Goal: Obtain resource: Obtain resource

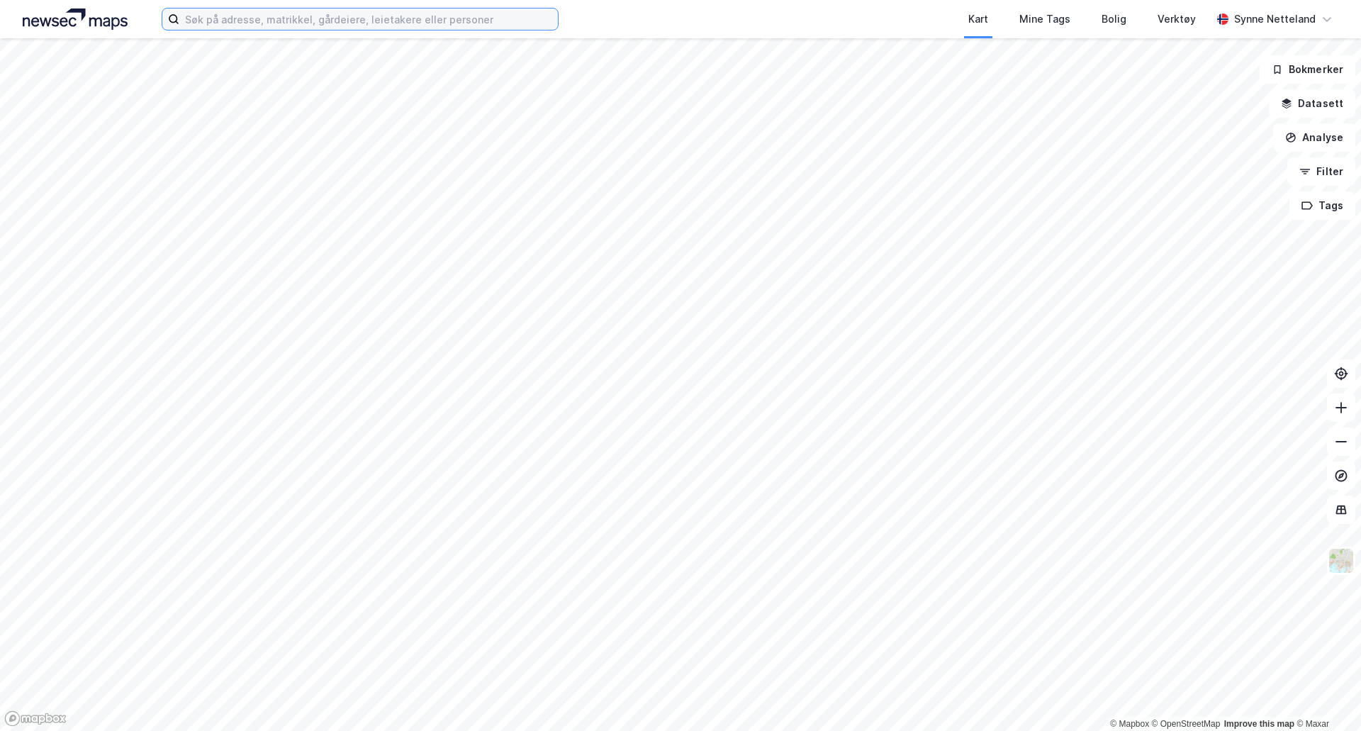
click at [419, 25] on input at bounding box center [368, 19] width 378 height 21
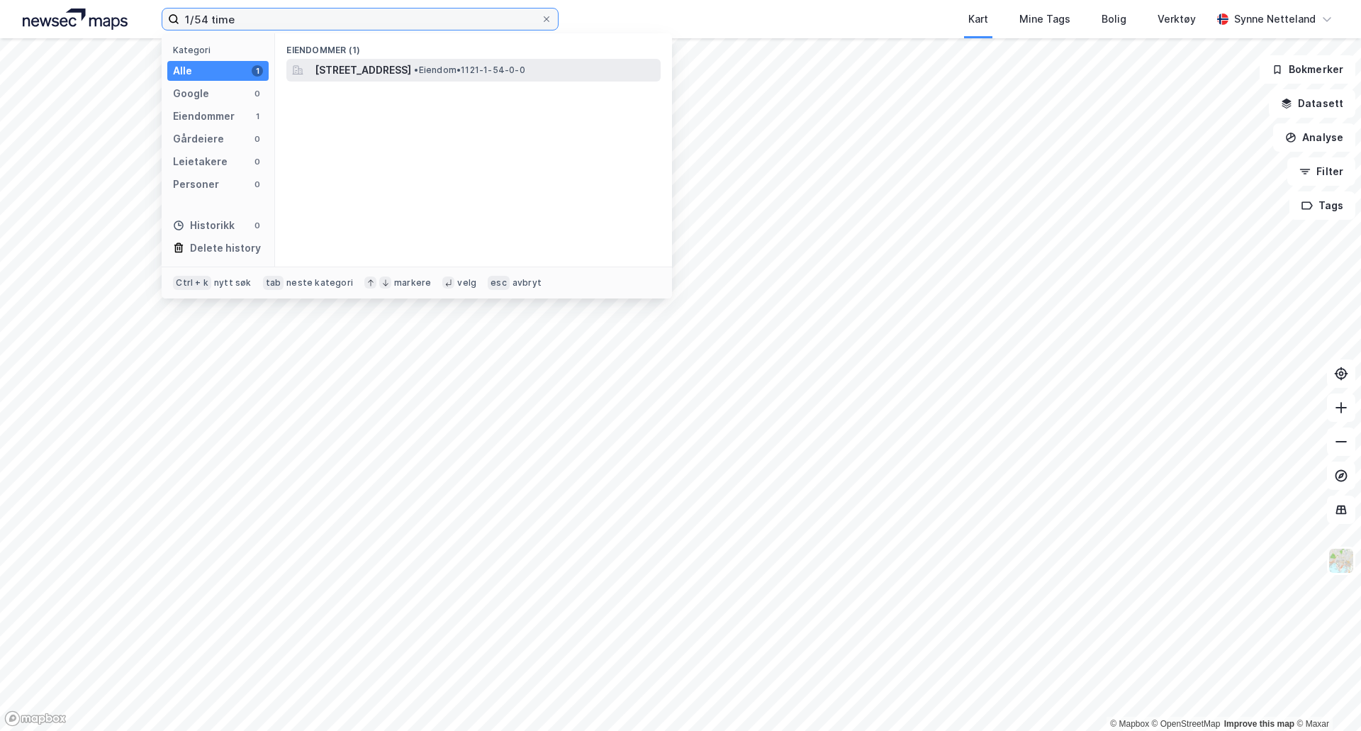
type input "1/54 time"
click at [411, 63] on span "[STREET_ADDRESS]" at bounding box center [363, 70] width 96 height 17
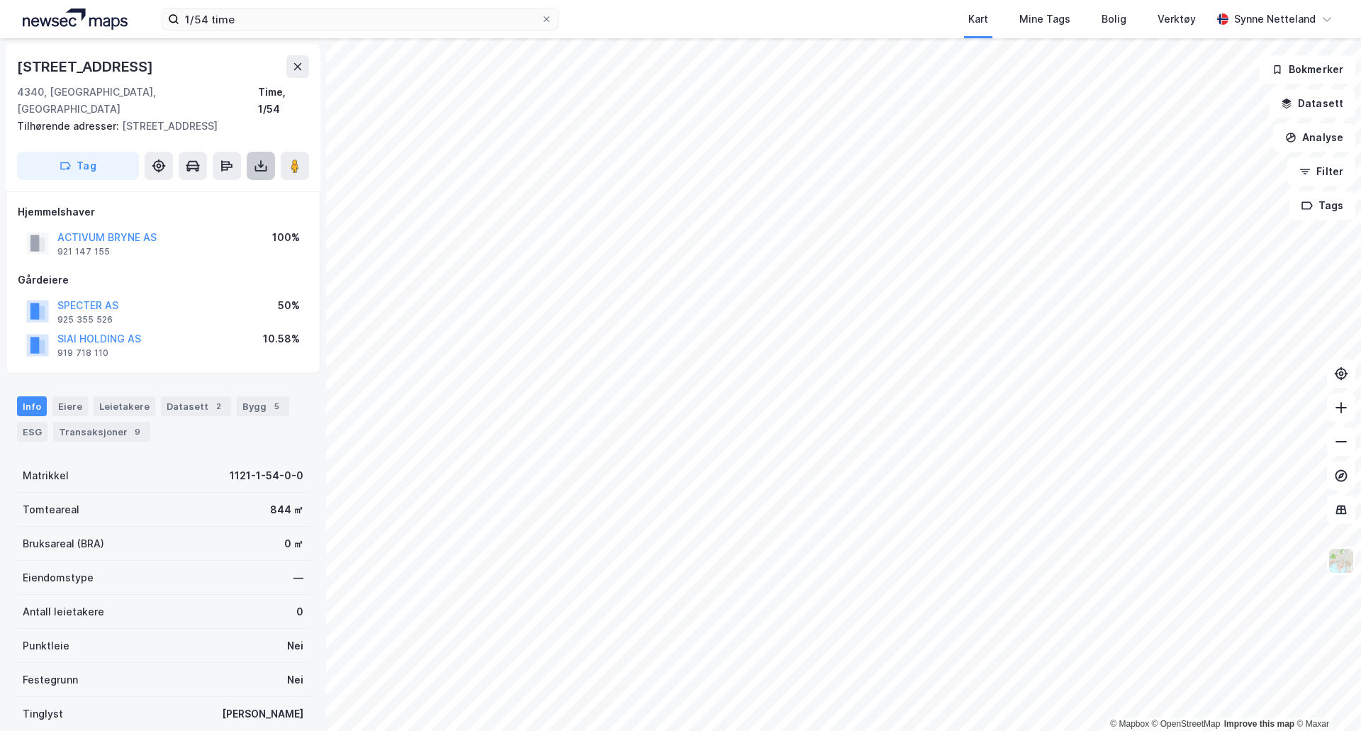
click at [260, 159] on icon at bounding box center [261, 166] width 14 height 14
click at [242, 183] on div "Last ned grunnbok" at bounding box center [199, 194] width 151 height 23
click at [237, 396] on div "Bygg 5" at bounding box center [263, 406] width 52 height 20
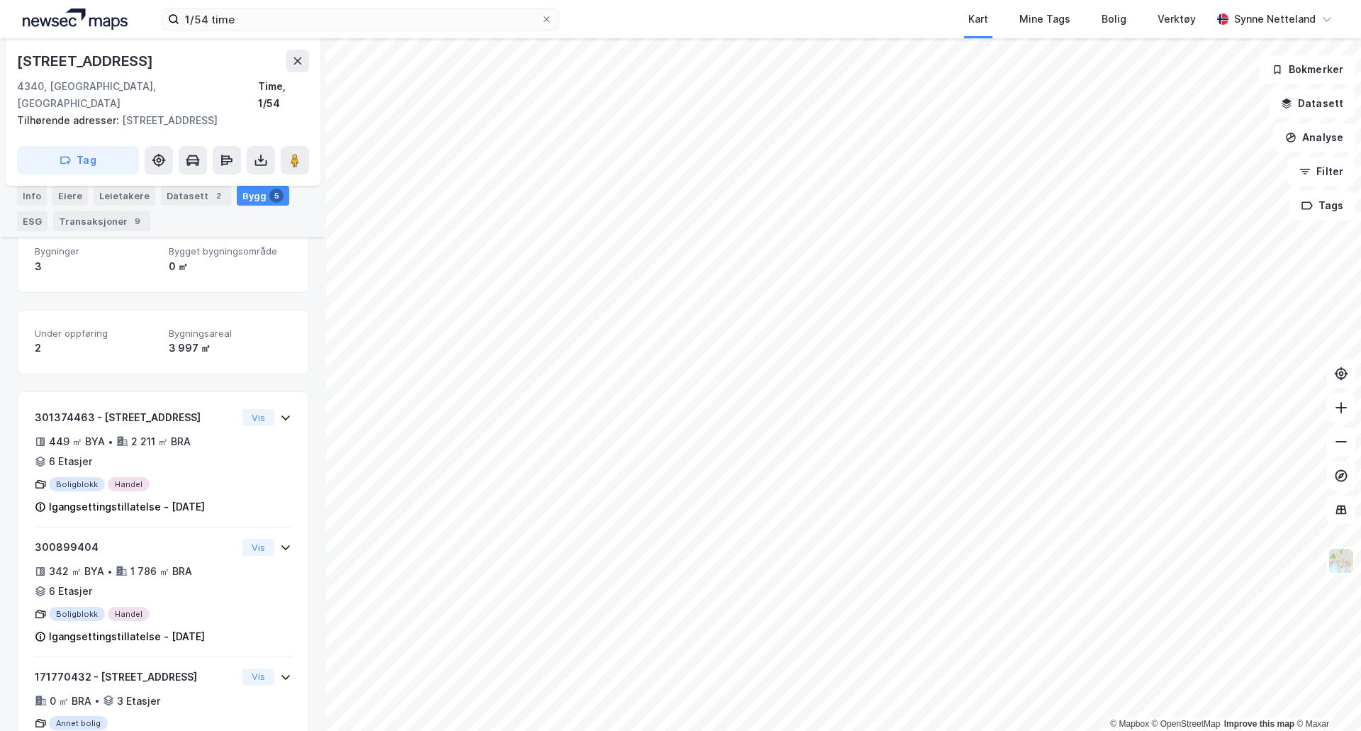
scroll to position [496, 0]
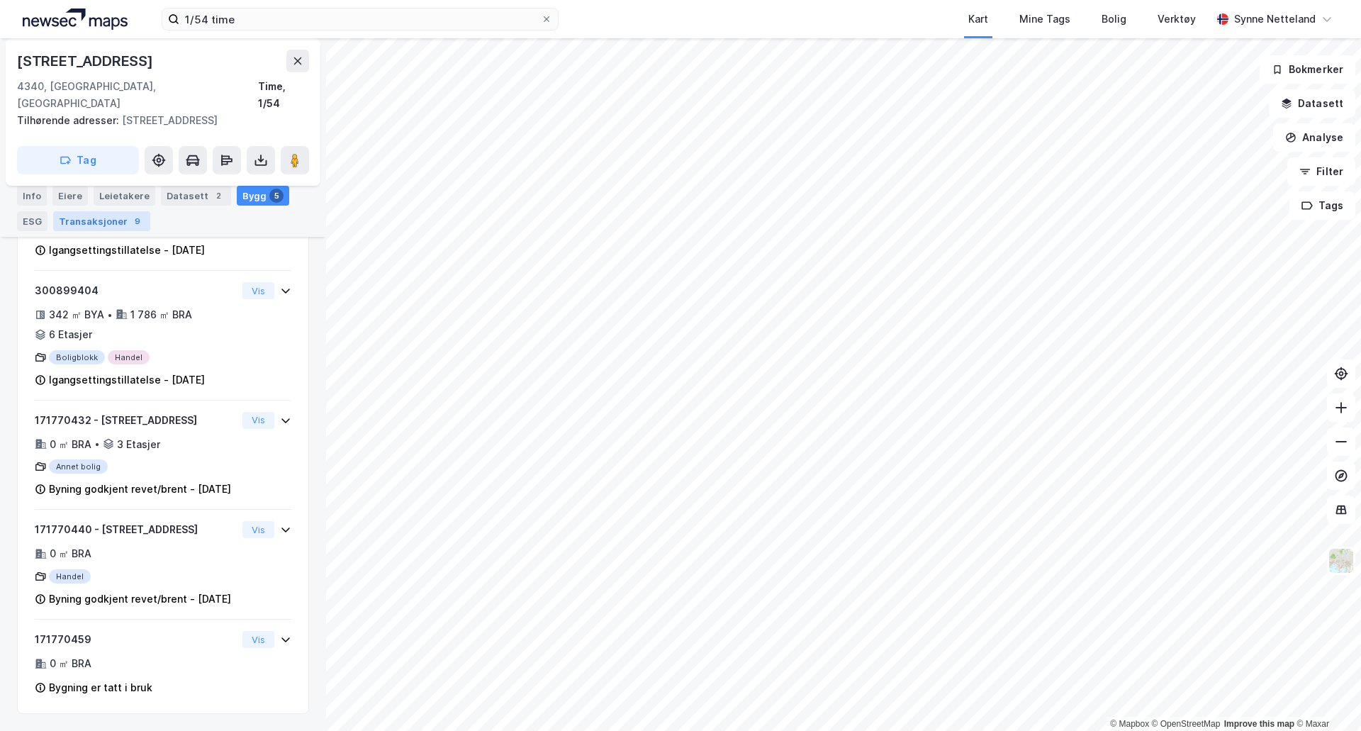
click at [138, 215] on div "Transaksjoner 9" at bounding box center [101, 221] width 97 height 20
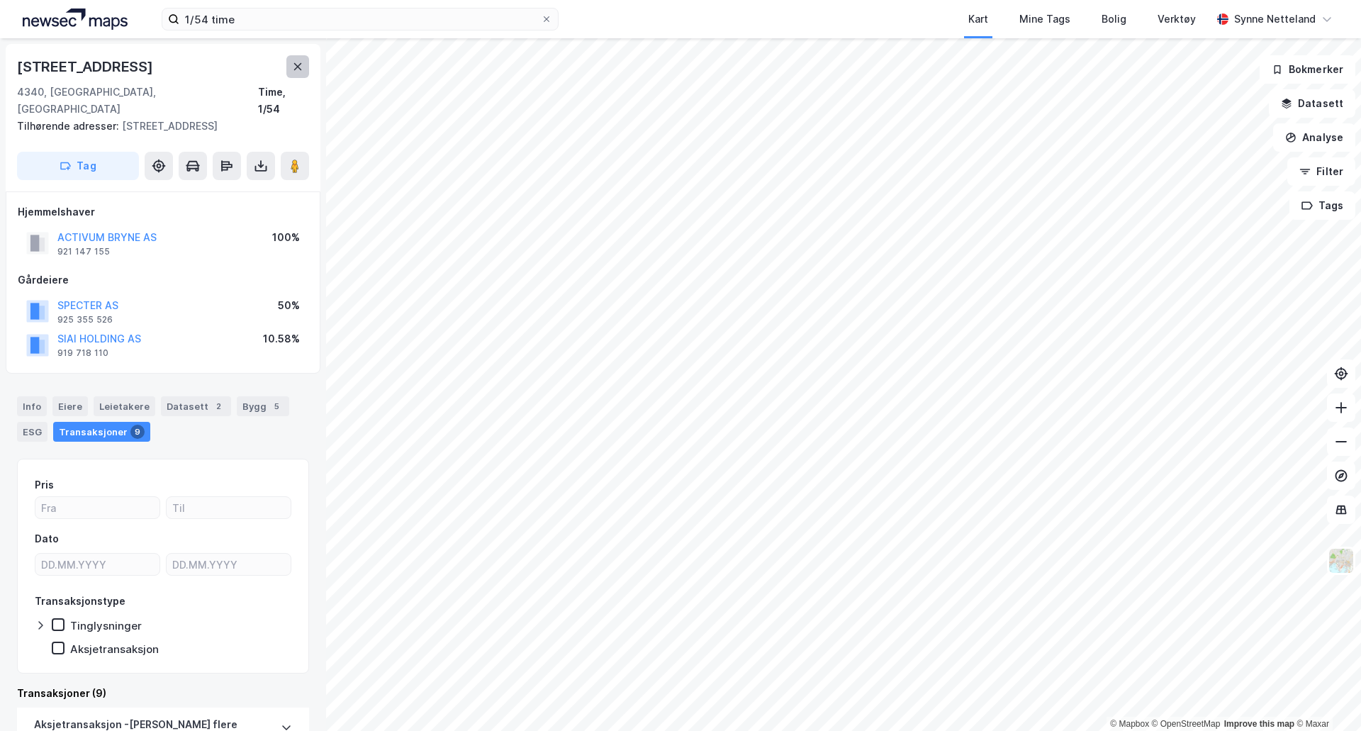
click at [291, 60] on button at bounding box center [297, 66] width 23 height 23
